Goal: Find specific page/section: Find specific page/section

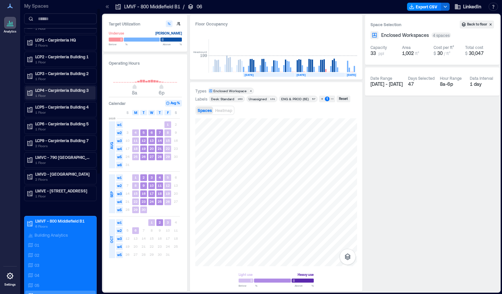
scroll to position [14, 0]
click at [44, 87] on div "LCP4 - Carpinteria Building 3 1 Floor" at bounding box center [60, 93] width 70 height 13
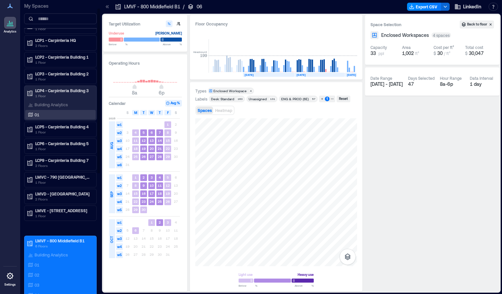
click at [48, 112] on div "01" at bounding box center [59, 114] width 65 height 7
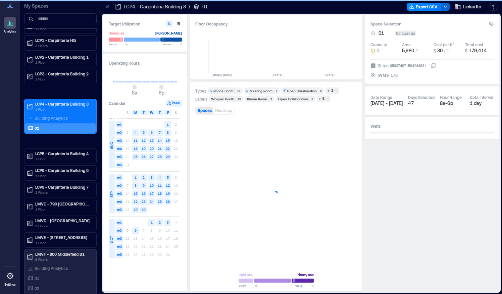
scroll to position [0, 1663]
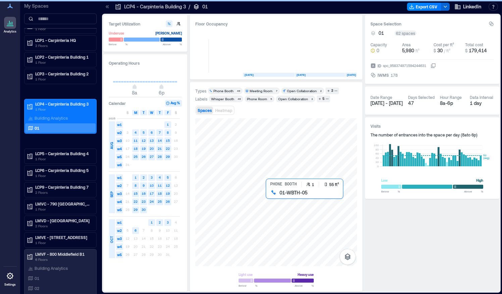
click at [266, 195] on div at bounding box center [276, 192] width 162 height 148
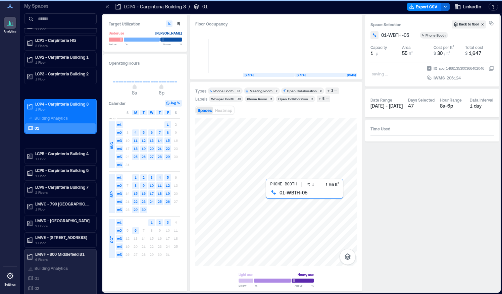
click at [262, 195] on div at bounding box center [276, 192] width 162 height 148
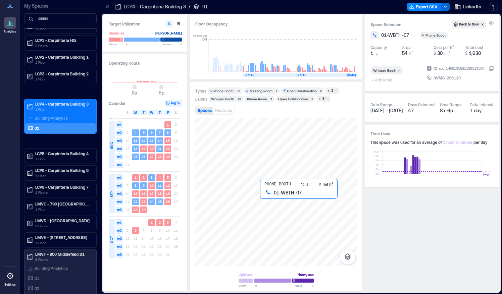
click at [262, 194] on div at bounding box center [276, 192] width 162 height 148
